Goal: Transaction & Acquisition: Obtain resource

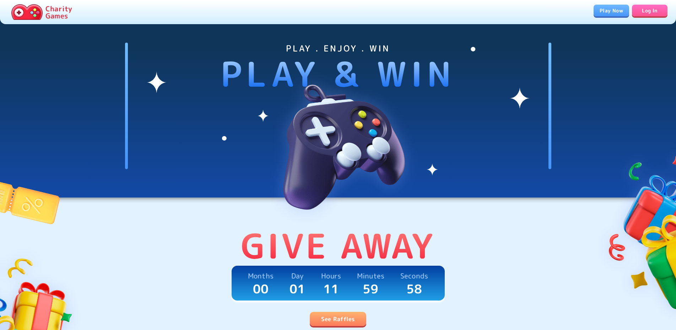
click at [353, 317] on link "See Raffles" at bounding box center [338, 319] width 56 height 14
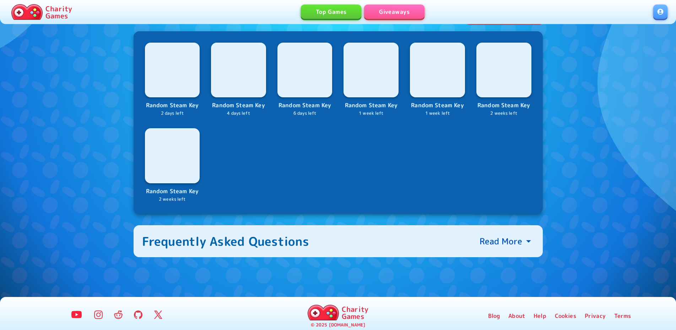
scroll to position [289, 0]
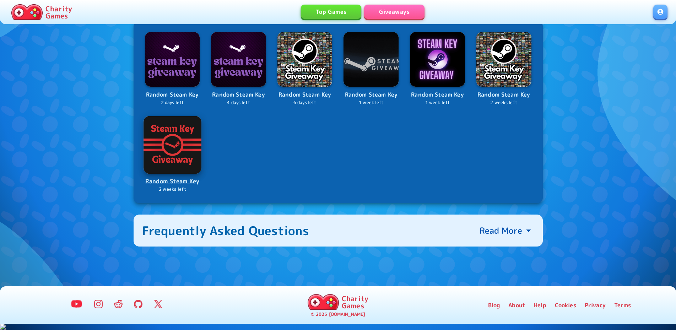
click at [177, 186] on p "Random Steam Key" at bounding box center [172, 182] width 57 height 10
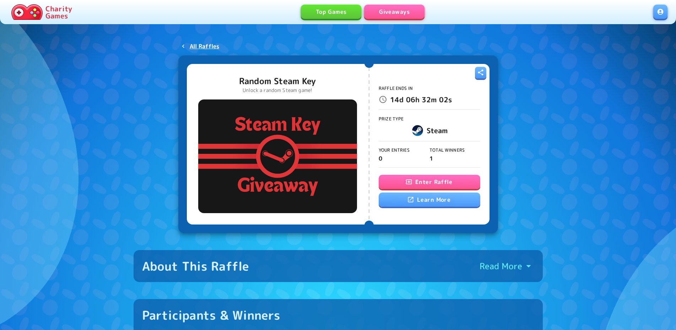
click at [432, 180] on button "Enter Raffle" at bounding box center [430, 182] width 102 height 14
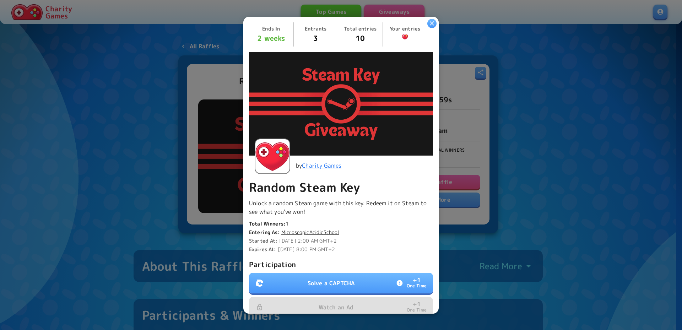
scroll to position [107, 0]
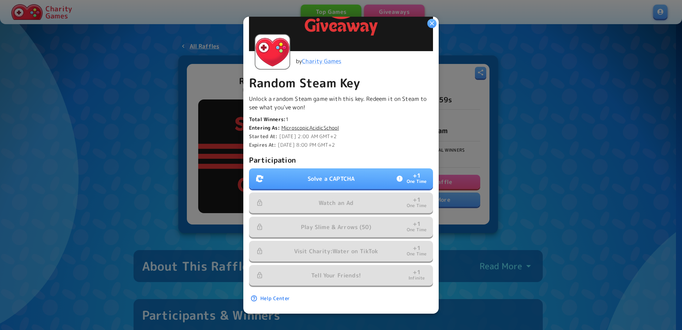
click at [359, 176] on button "Solve a CAPTCHA + 1 One Time" at bounding box center [341, 178] width 184 height 21
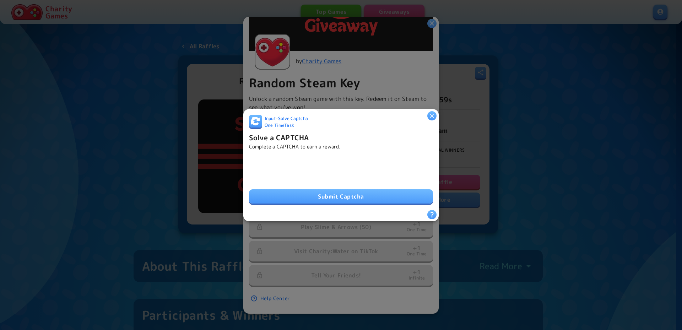
click at [316, 190] on button "Submit Captcha" at bounding box center [341, 196] width 184 height 14
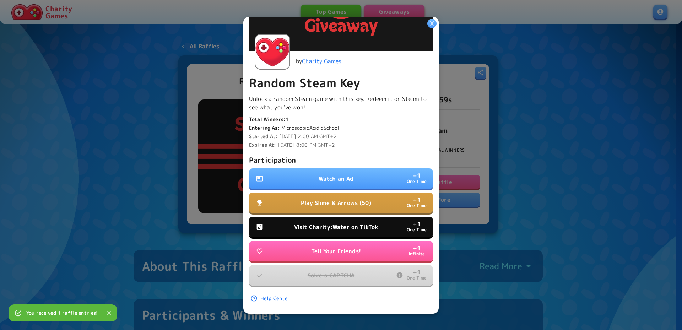
click at [348, 247] on p "Tell Your Friends!" at bounding box center [336, 251] width 50 height 9
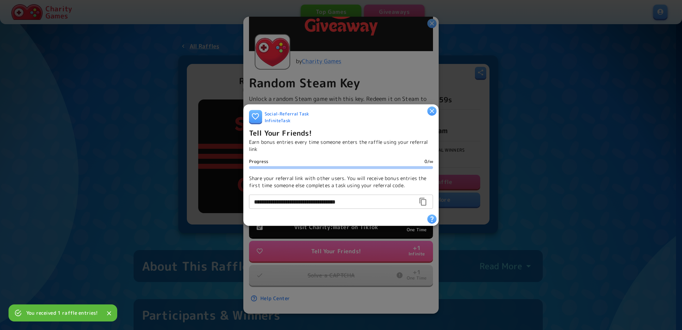
click at [434, 109] on icon "button" at bounding box center [432, 111] width 4 height 4
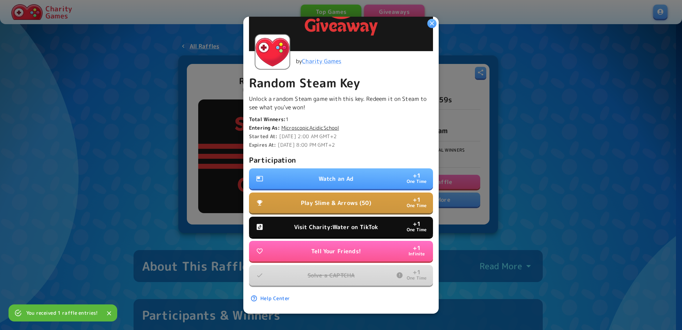
click at [339, 218] on button "Visit Charity:Water on TikTok + 1 One Time" at bounding box center [341, 227] width 184 height 21
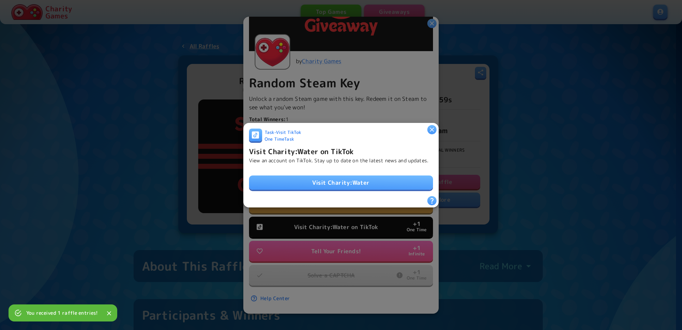
click at [352, 183] on link "Visit Charity:Water" at bounding box center [341, 183] width 184 height 14
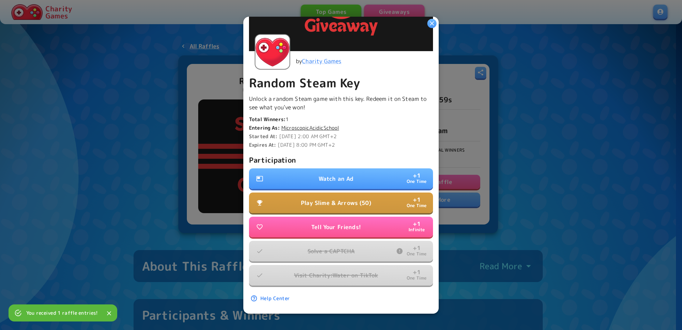
click at [339, 199] on p "Play Slime & Arrows (50)" at bounding box center [336, 203] width 70 height 9
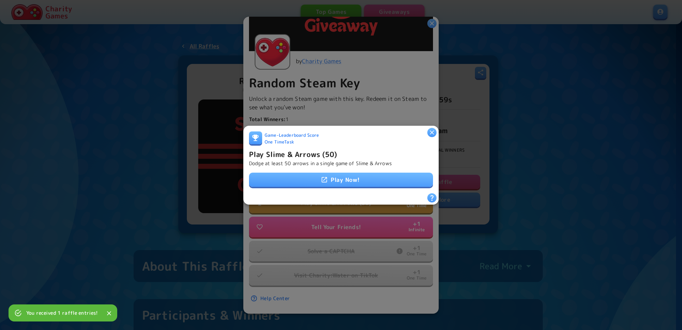
click at [341, 176] on link "Play Now!" at bounding box center [341, 180] width 184 height 14
click at [431, 130] on icon "button" at bounding box center [432, 132] width 4 height 4
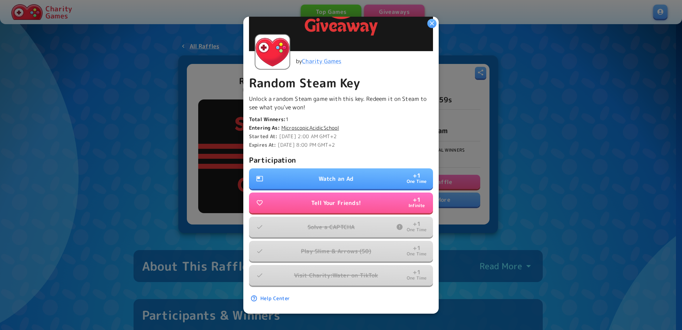
click at [356, 171] on button "Watch an Ad + 1 One Time" at bounding box center [341, 178] width 184 height 21
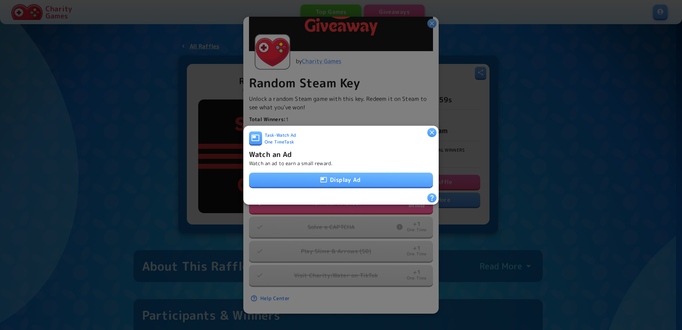
click at [351, 178] on button "Display Ad" at bounding box center [341, 180] width 184 height 14
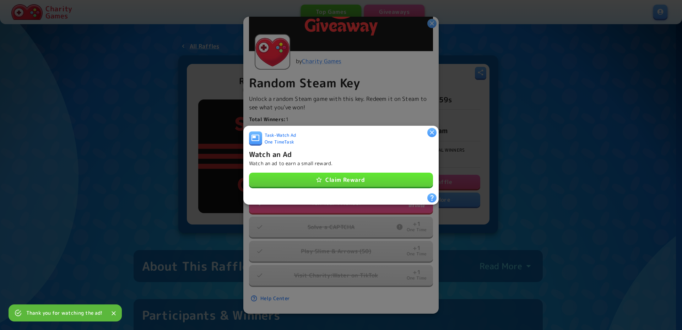
click at [431, 129] on icon "button" at bounding box center [432, 132] width 7 height 7
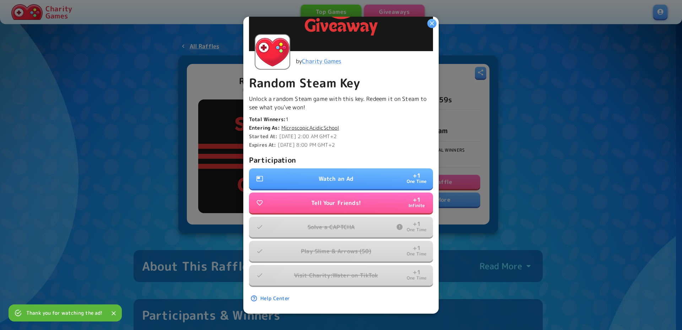
click at [366, 176] on button "Watch an Ad + 1 One Time" at bounding box center [341, 178] width 184 height 21
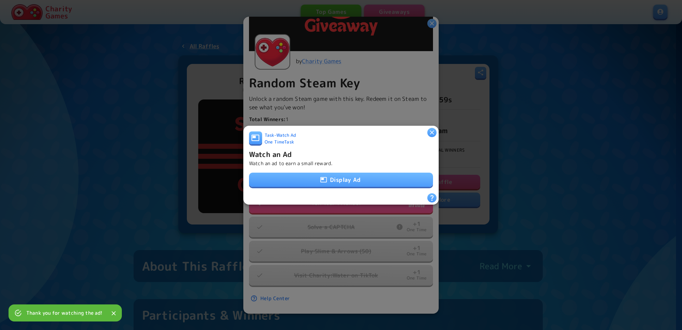
click at [366, 176] on button "Display Ad" at bounding box center [341, 180] width 184 height 14
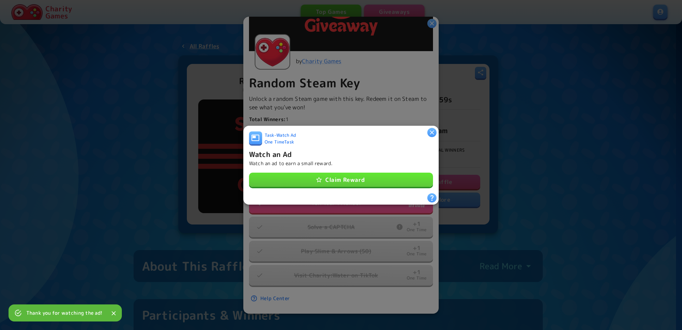
click at [436, 129] on button "button" at bounding box center [432, 132] width 9 height 9
